Goal: Transaction & Acquisition: Subscribe to service/newsletter

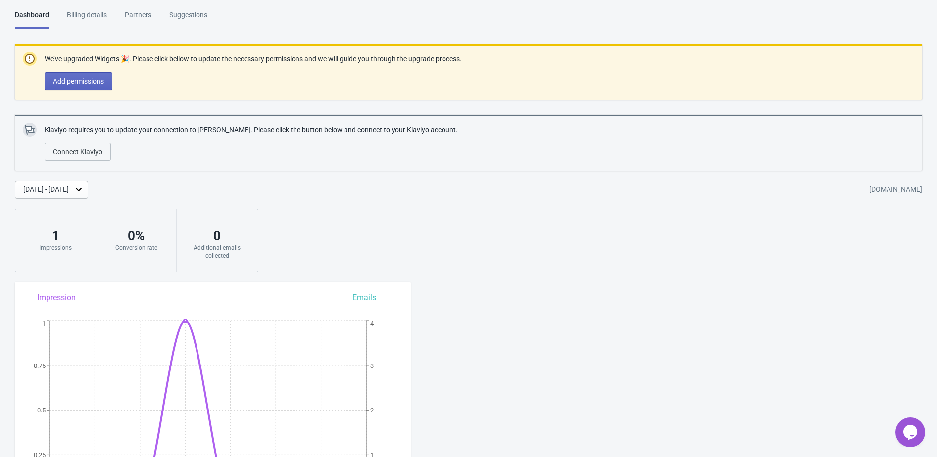
click at [84, 23] on div "Billing details" at bounding box center [87, 18] width 40 height 17
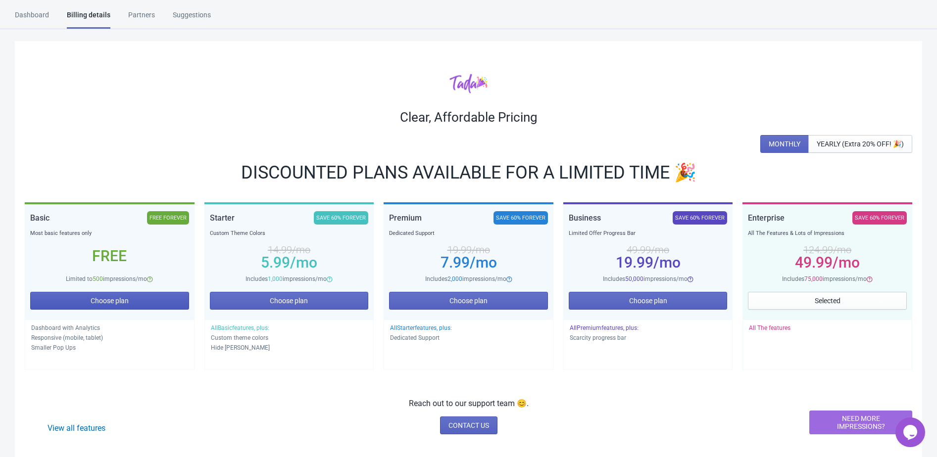
click at [114, 294] on button "Choose plan" at bounding box center [109, 301] width 159 height 18
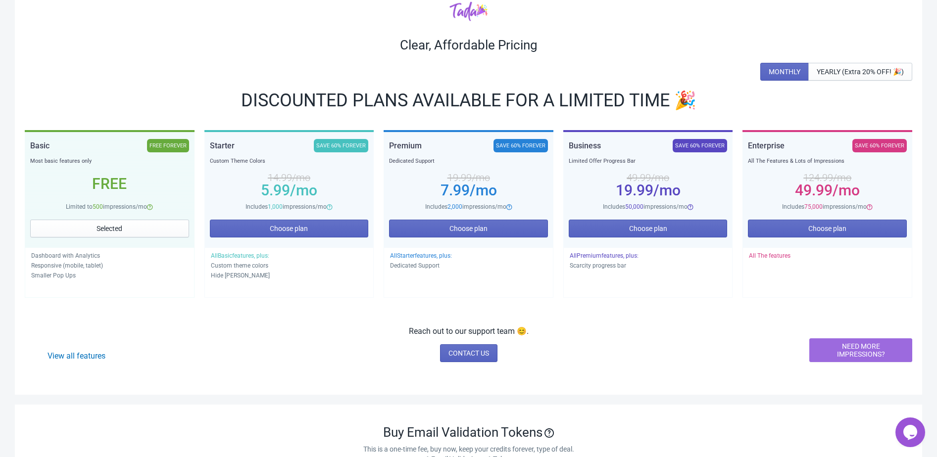
scroll to position [82, 0]
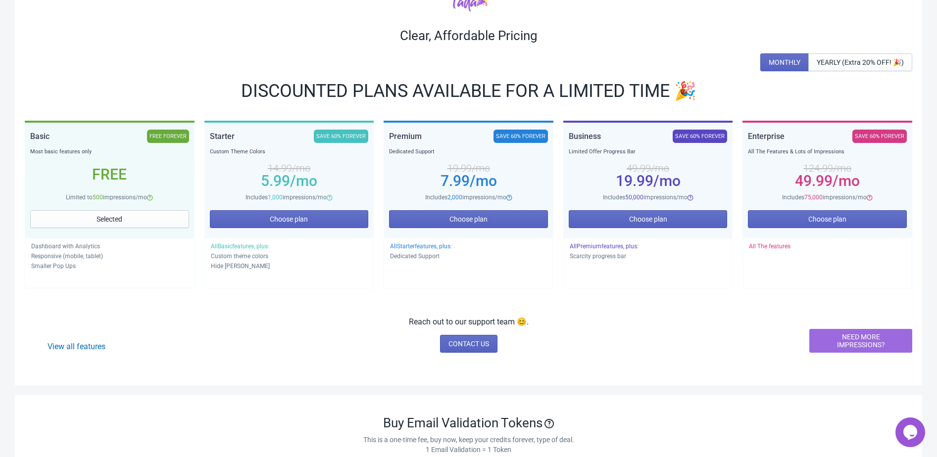
click at [827, 343] on span "NEED MORE IMPRESSIONS?" at bounding box center [861, 341] width 86 height 16
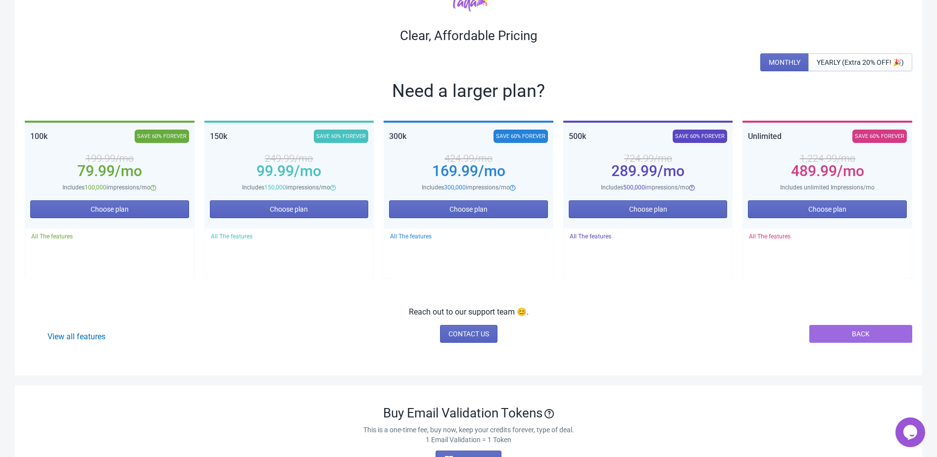
click at [827, 327] on button "BACK" at bounding box center [860, 334] width 103 height 18
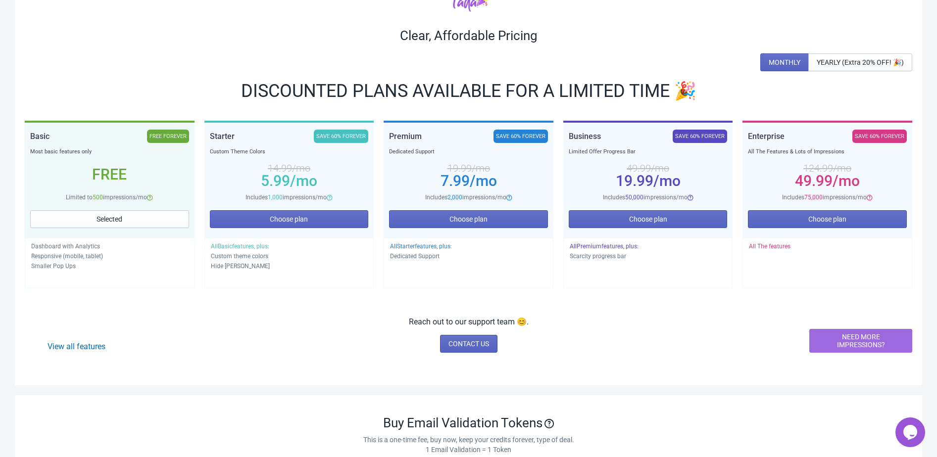
click at [833, 336] on span "NEED MORE IMPRESSIONS?" at bounding box center [861, 341] width 86 height 16
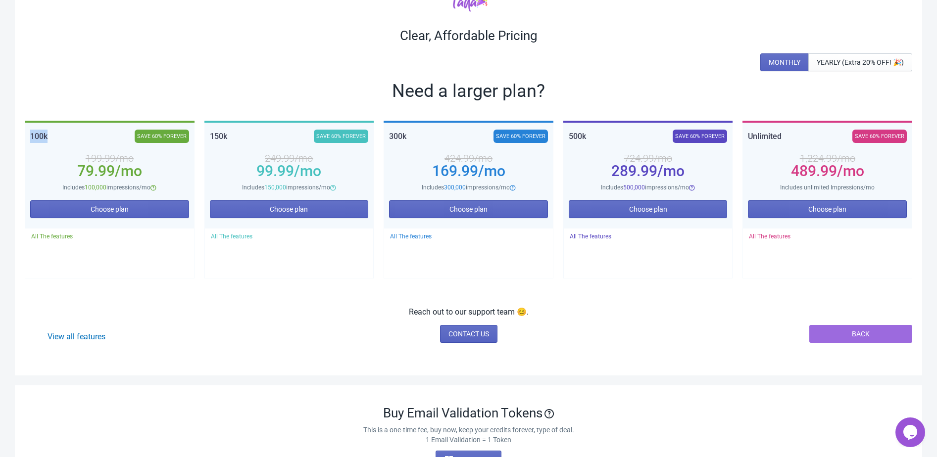
drag, startPoint x: 53, startPoint y: 138, endPoint x: 22, endPoint y: 138, distance: 31.2
click at [22, 138] on div "Clear, Affordable Pricing MONTHLY YEARLY (Extra 20% OFF! 🎉) Need a larger plan?…" at bounding box center [468, 167] width 907 height 416
copy div "100k"
